Goal: Navigation & Orientation: Go to known website

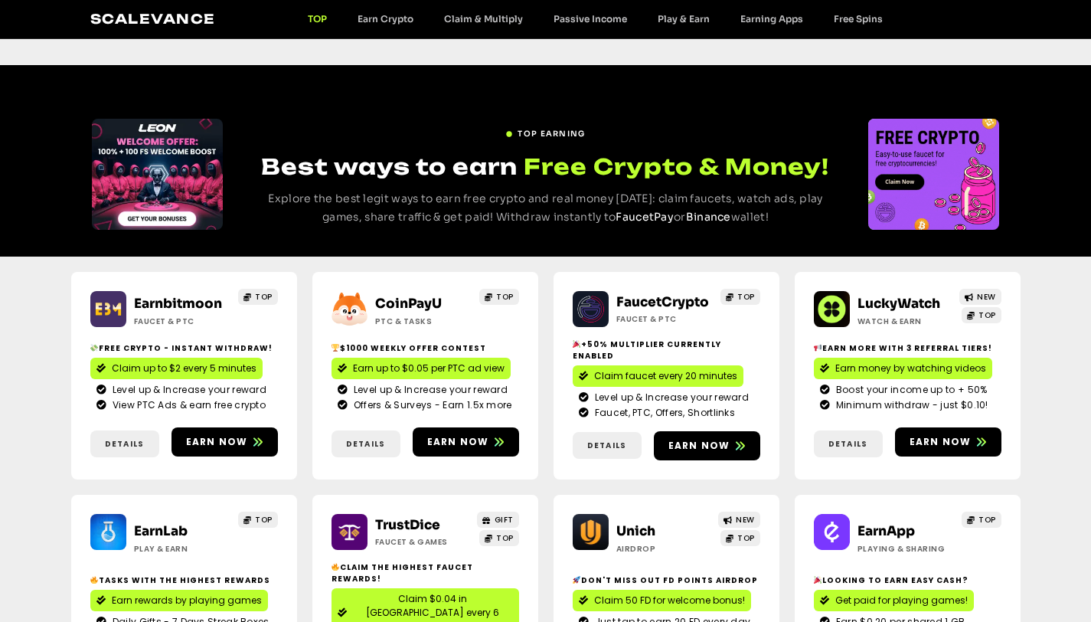
scroll to position [2225, 0]
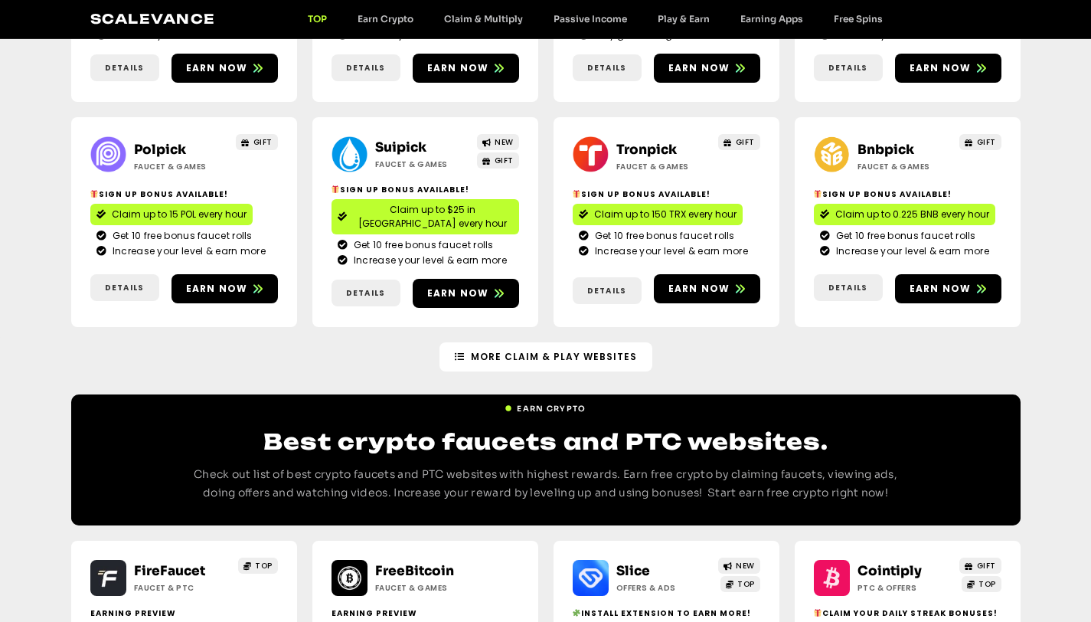
scroll to position [1098, 0]
